Goal: Task Accomplishment & Management: Manage account settings

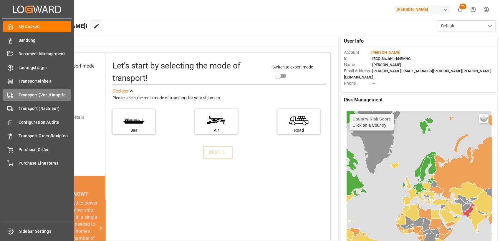
click at [11, 93] on icon at bounding box center [10, 95] width 6 height 6
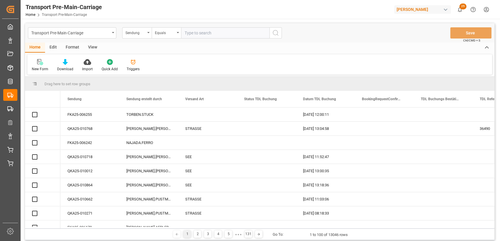
click at [70, 47] on div "Format" at bounding box center [72, 48] width 22 height 10
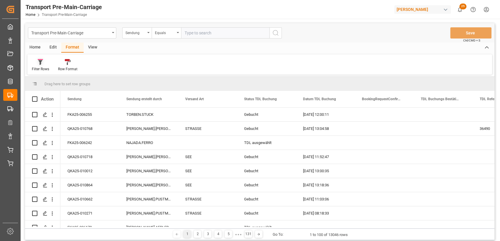
click at [30, 69] on div "Filter Rows" at bounding box center [40, 65] width 26 height 13
click at [46, 92] on div "Dachser ungebucht 57" at bounding box center [71, 95] width 79 height 12
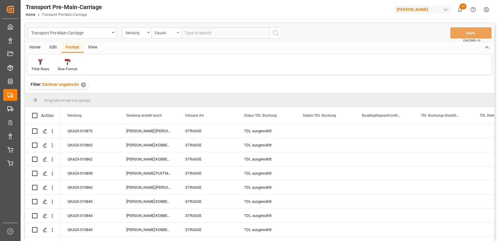
click at [92, 48] on div "View" at bounding box center [93, 48] width 18 height 10
click at [61, 67] on div "Standard Templates" at bounding box center [66, 69] width 29 height 5
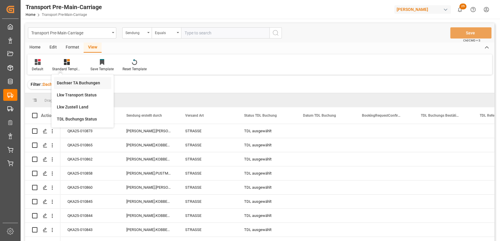
click at [67, 79] on div "Dachser TA Buchungen" at bounding box center [82, 83] width 57 height 12
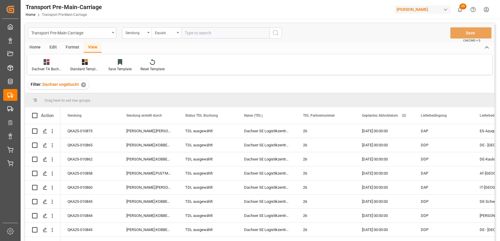
click at [371, 118] on div "Geplantes Abholdatum" at bounding box center [381, 115] width 39 height 16
click at [34, 44] on div "Home" at bounding box center [35, 48] width 20 height 10
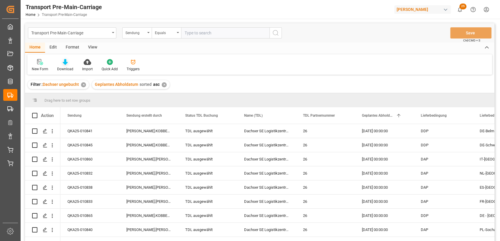
click at [63, 64] on icon at bounding box center [65, 62] width 5 height 6
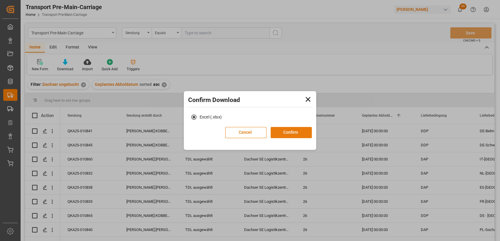
click at [290, 130] on button "Confirm" at bounding box center [291, 132] width 41 height 11
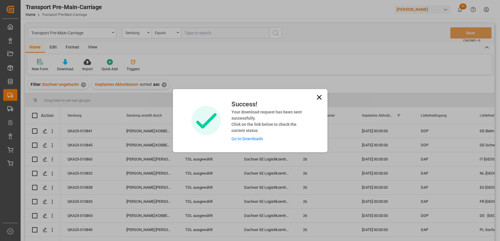
click at [317, 100] on icon at bounding box center [319, 97] width 8 height 8
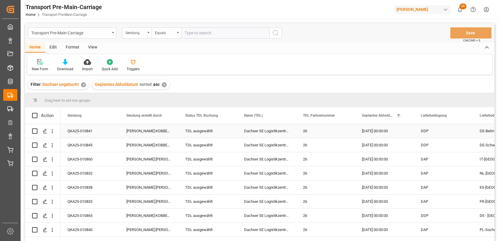
click at [197, 133] on div "TDL ausgewählt" at bounding box center [207, 132] width 45 height 14
click at [228, 136] on icon "open menu" at bounding box center [226, 134] width 7 height 7
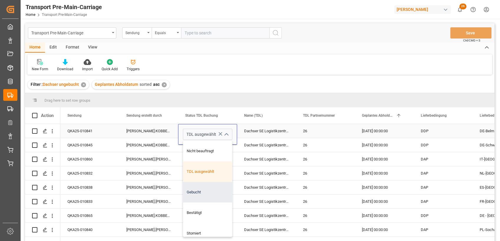
click at [196, 190] on div "Gebucht" at bounding box center [207, 192] width 49 height 21
type input "Gebucht"
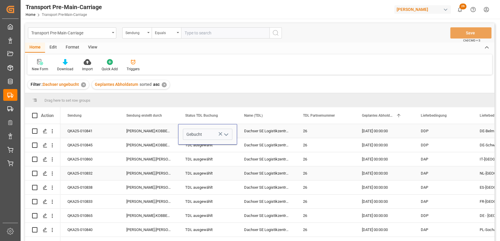
click at [171, 179] on div "[PERSON_NAME].[PERSON_NAME]" at bounding box center [148, 174] width 59 height 14
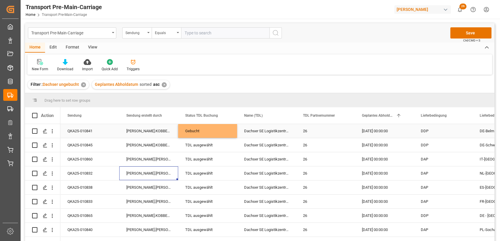
click at [215, 133] on div "Gebucht" at bounding box center [207, 132] width 45 height 14
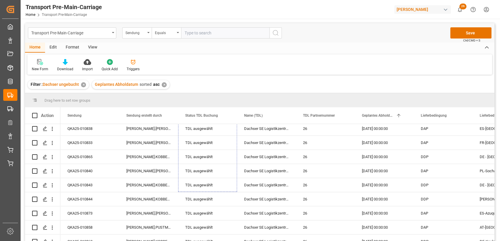
scroll to position [66, 0]
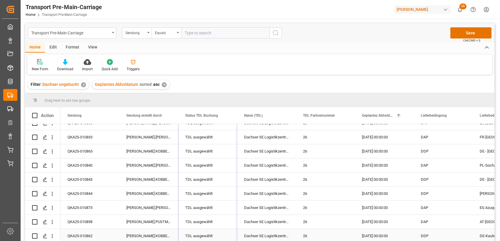
drag, startPoint x: 235, startPoint y: 137, endPoint x: 217, endPoint y: 230, distance: 95.1
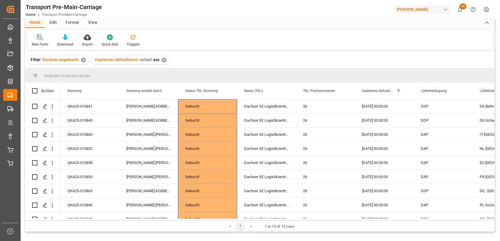
scroll to position [0, 0]
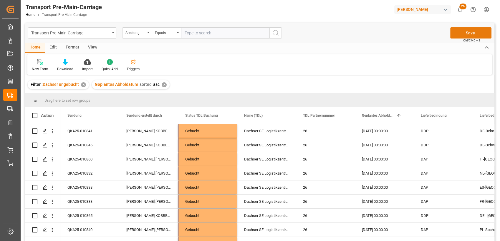
click at [476, 34] on button "Save" at bounding box center [470, 32] width 41 height 11
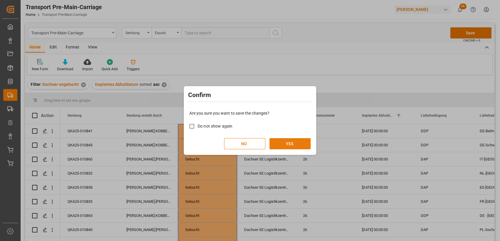
click at [293, 144] on button "YES" at bounding box center [289, 143] width 41 height 11
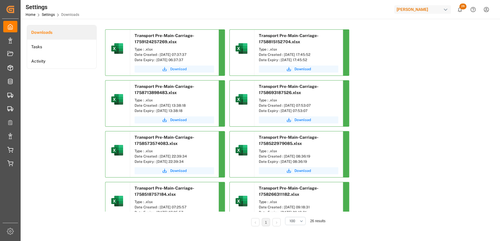
click at [175, 69] on span "Download" at bounding box center [178, 69] width 16 height 5
